Goal: Task Accomplishment & Management: Complete application form

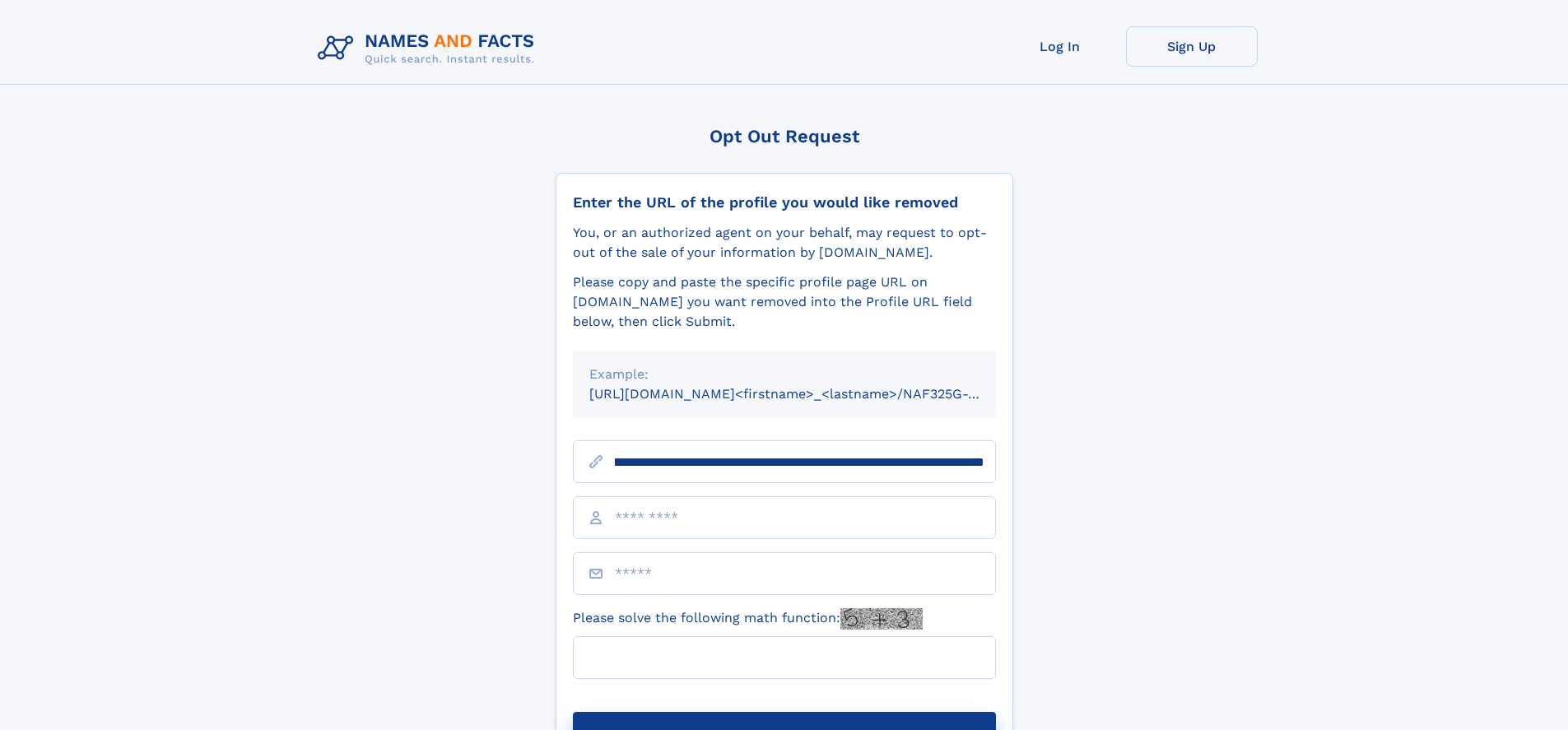
scroll to position [0, 185]
type input "**********"
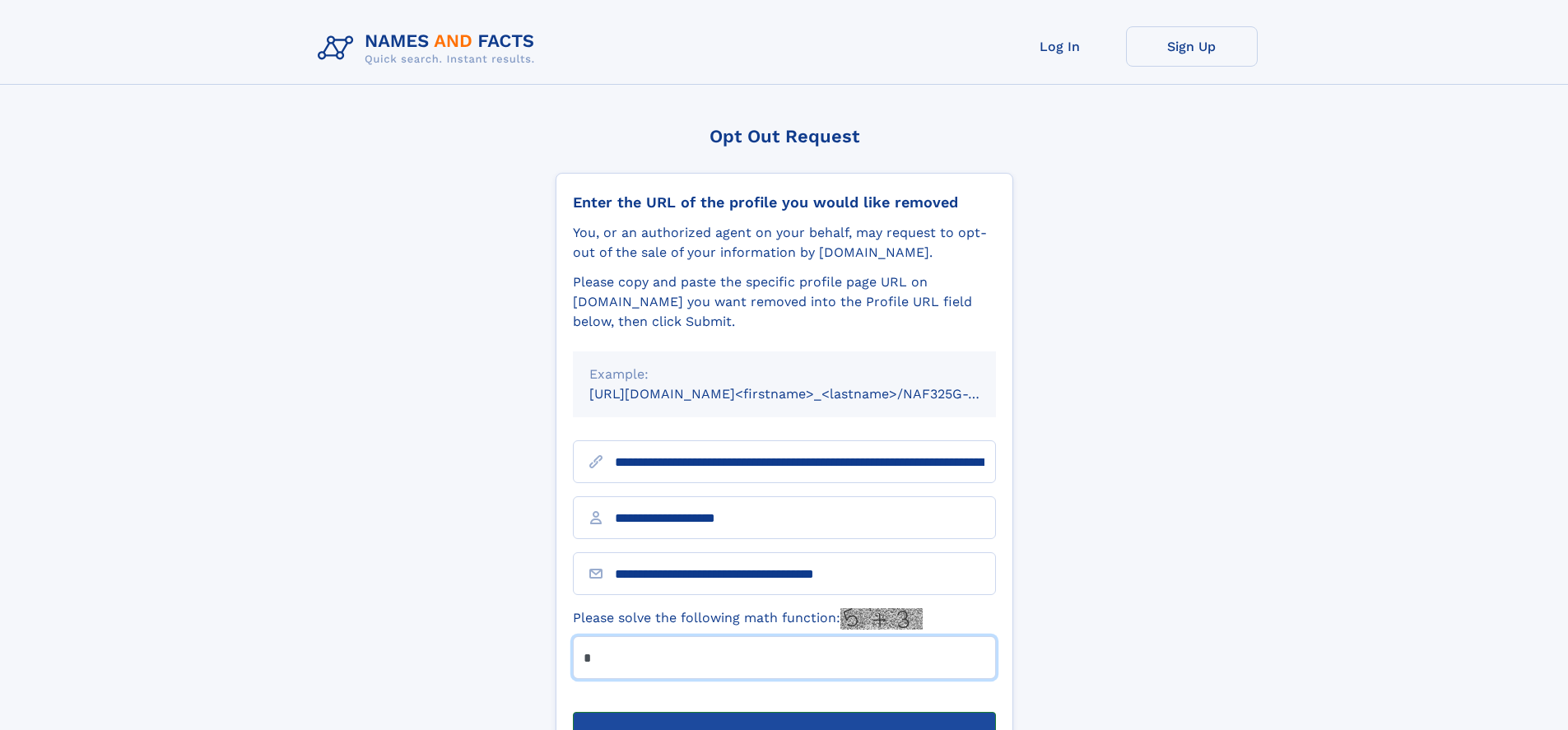
type input "*"
click at [783, 711] on button "Submit Opt Out Request" at bounding box center [784, 738] width 423 height 53
